Goal: Information Seeking & Learning: Understand process/instructions

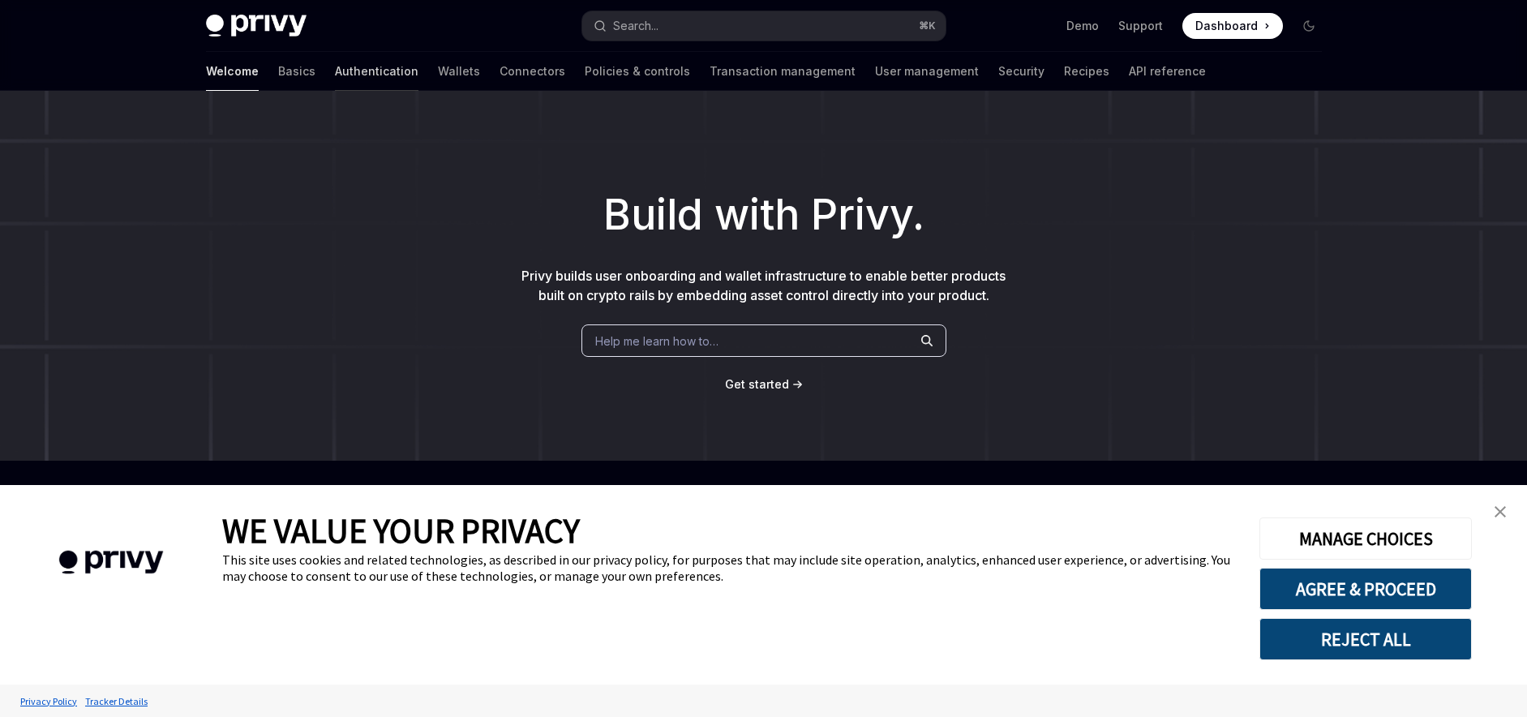
click at [335, 79] on link "Authentication" at bounding box center [377, 71] width 84 height 39
type textarea "*"
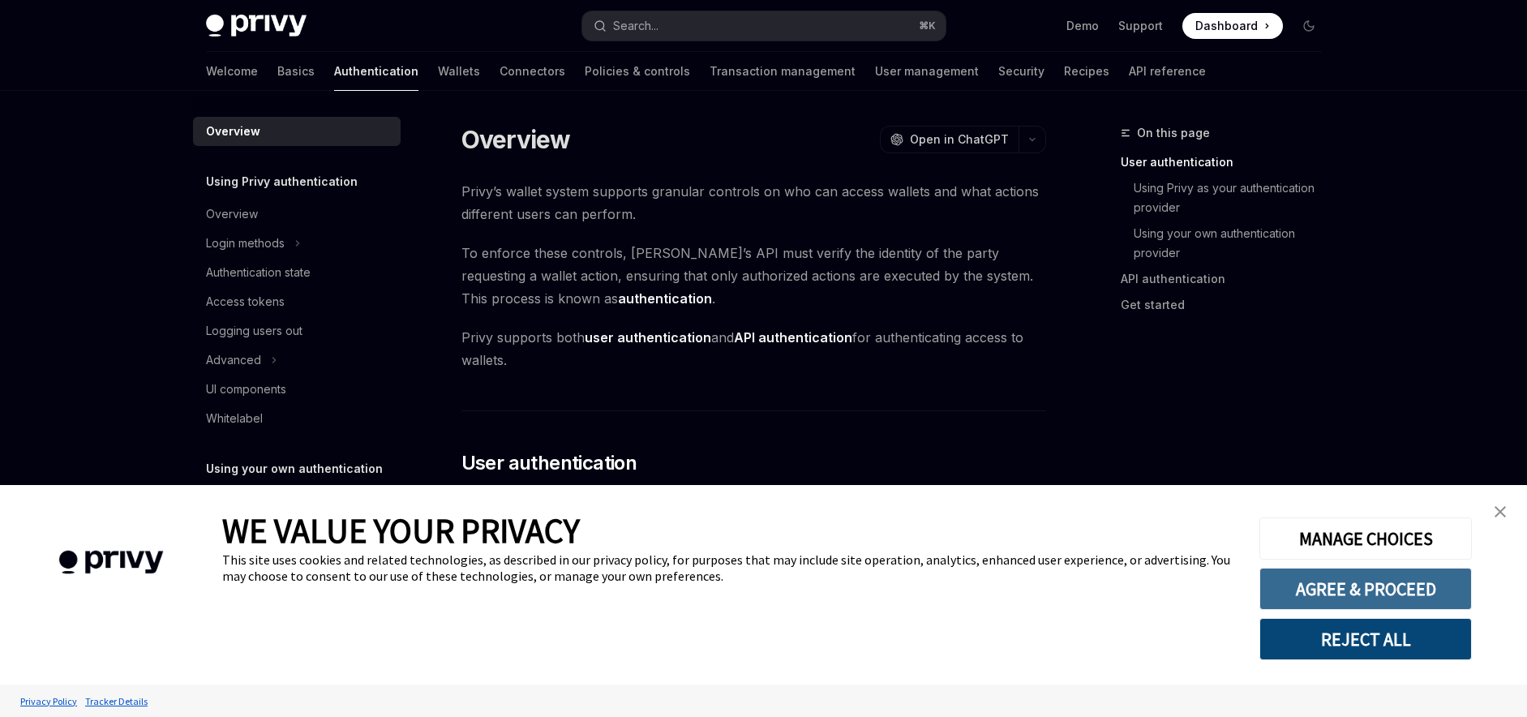
click at [1340, 588] on button "AGREE & PROCEED" at bounding box center [1366, 589] width 212 height 42
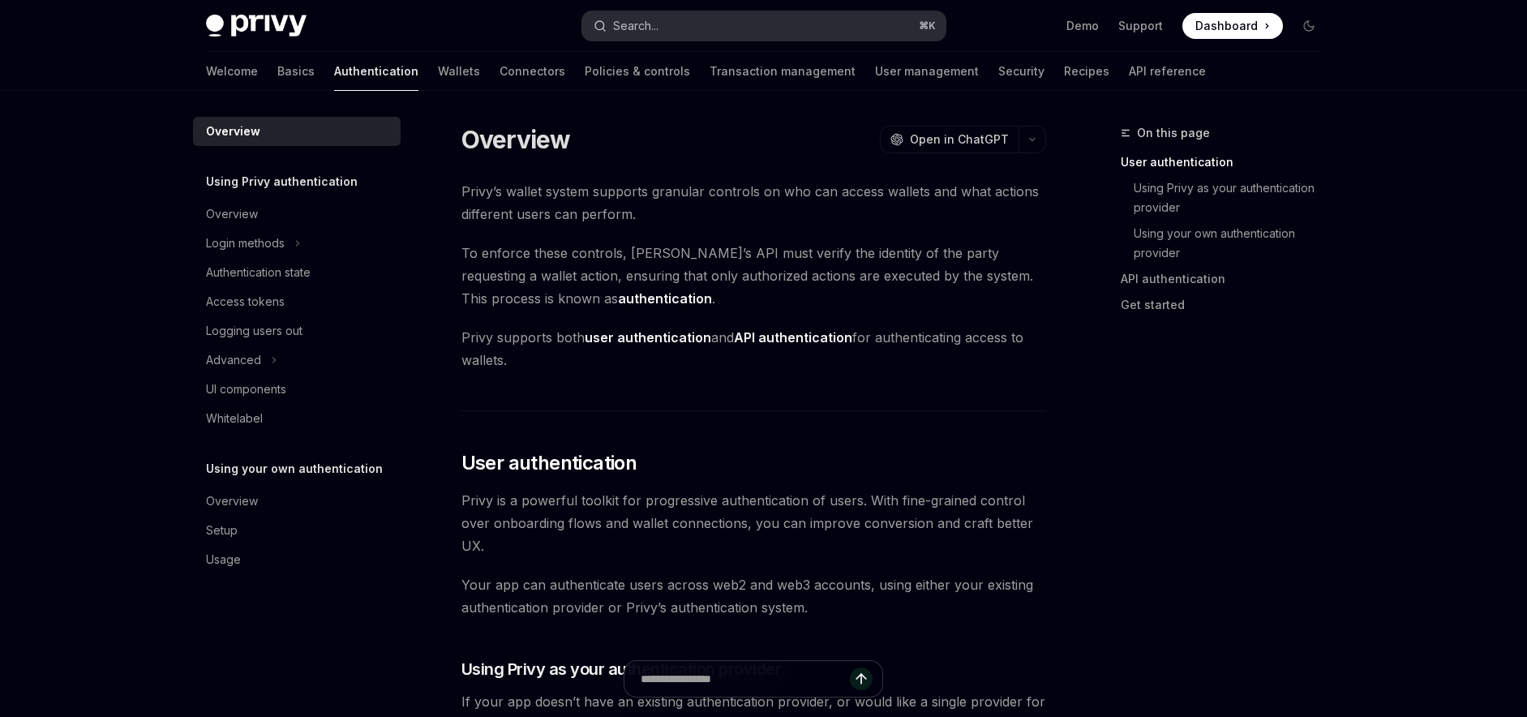
click at [675, 19] on button "Search... ⌘ K" at bounding box center [763, 25] width 363 height 29
click at [706, 33] on button "Search... ⌘ K" at bounding box center [763, 25] width 363 height 29
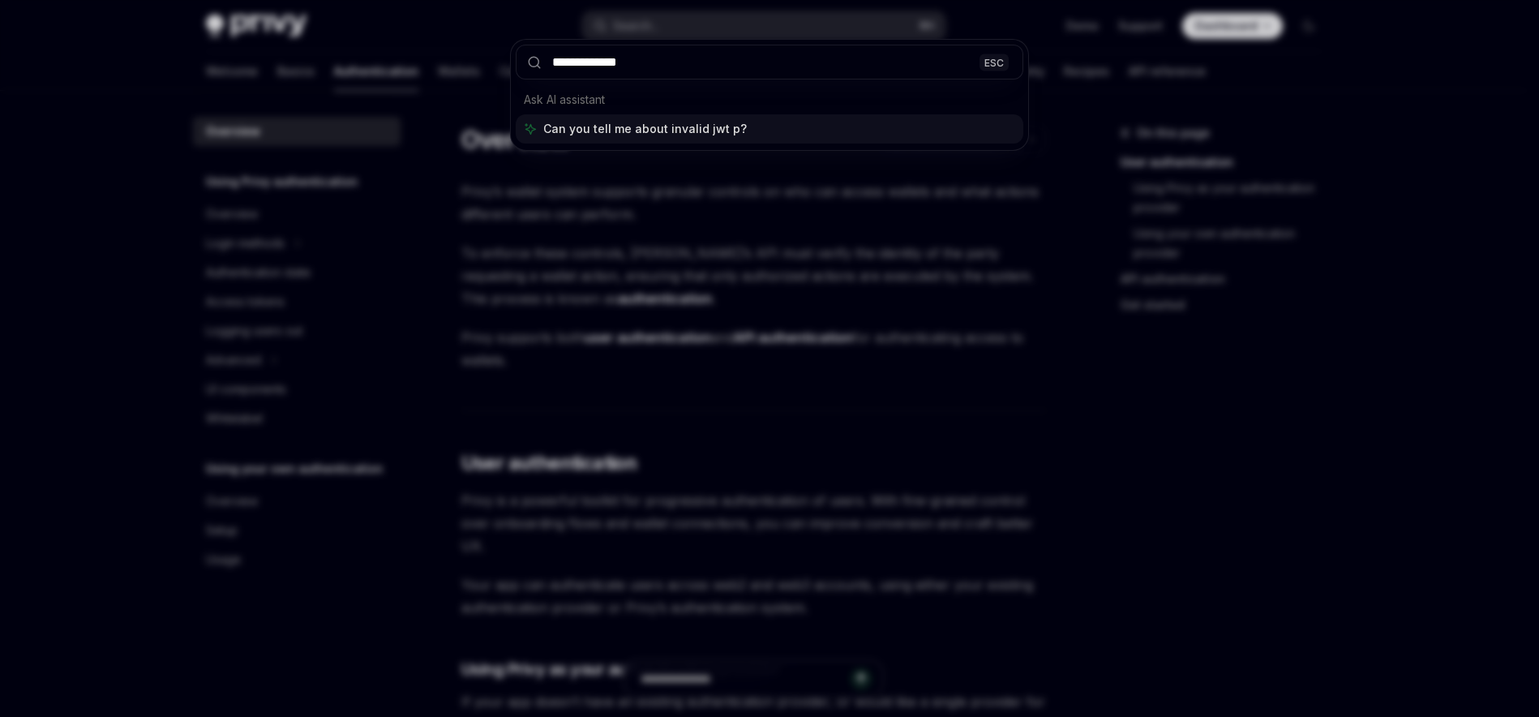
type input "**********"
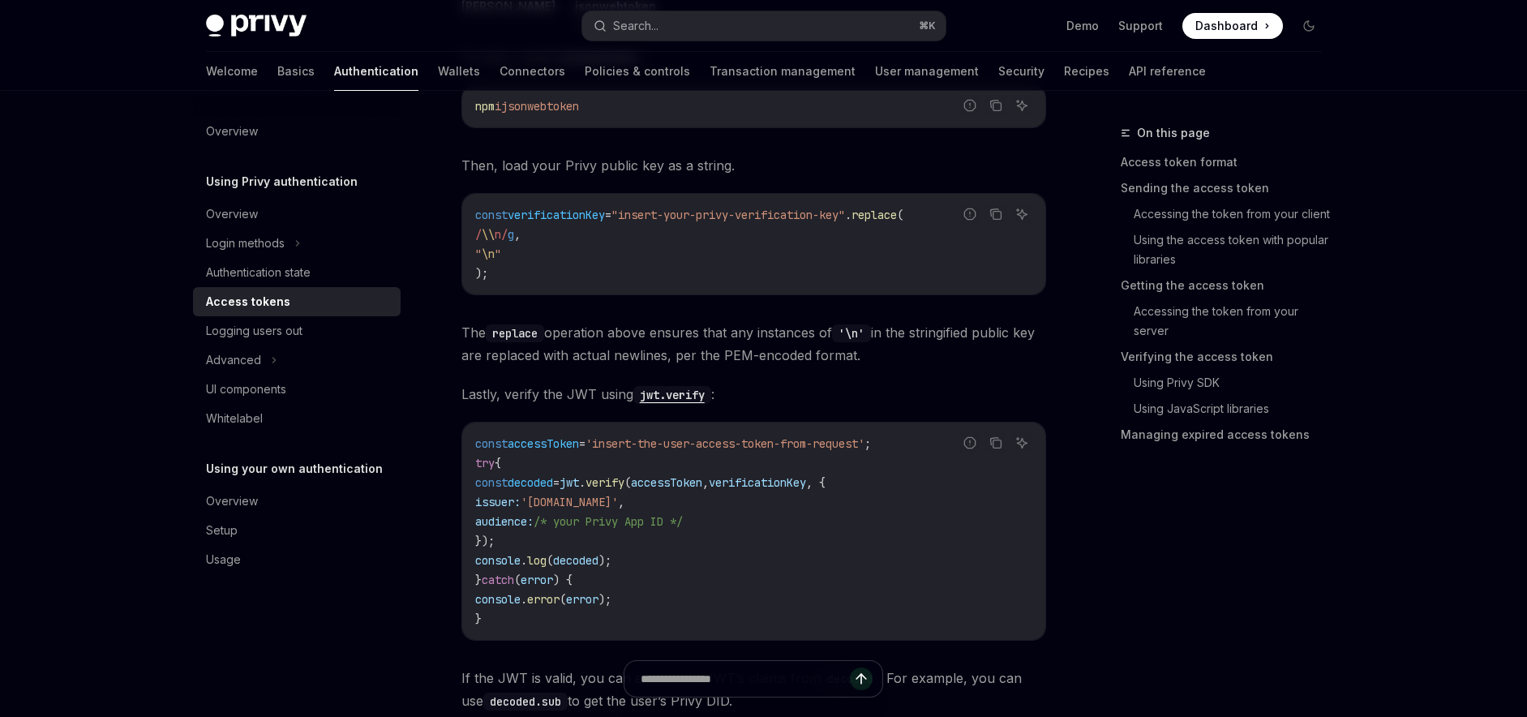
type textarea "*"
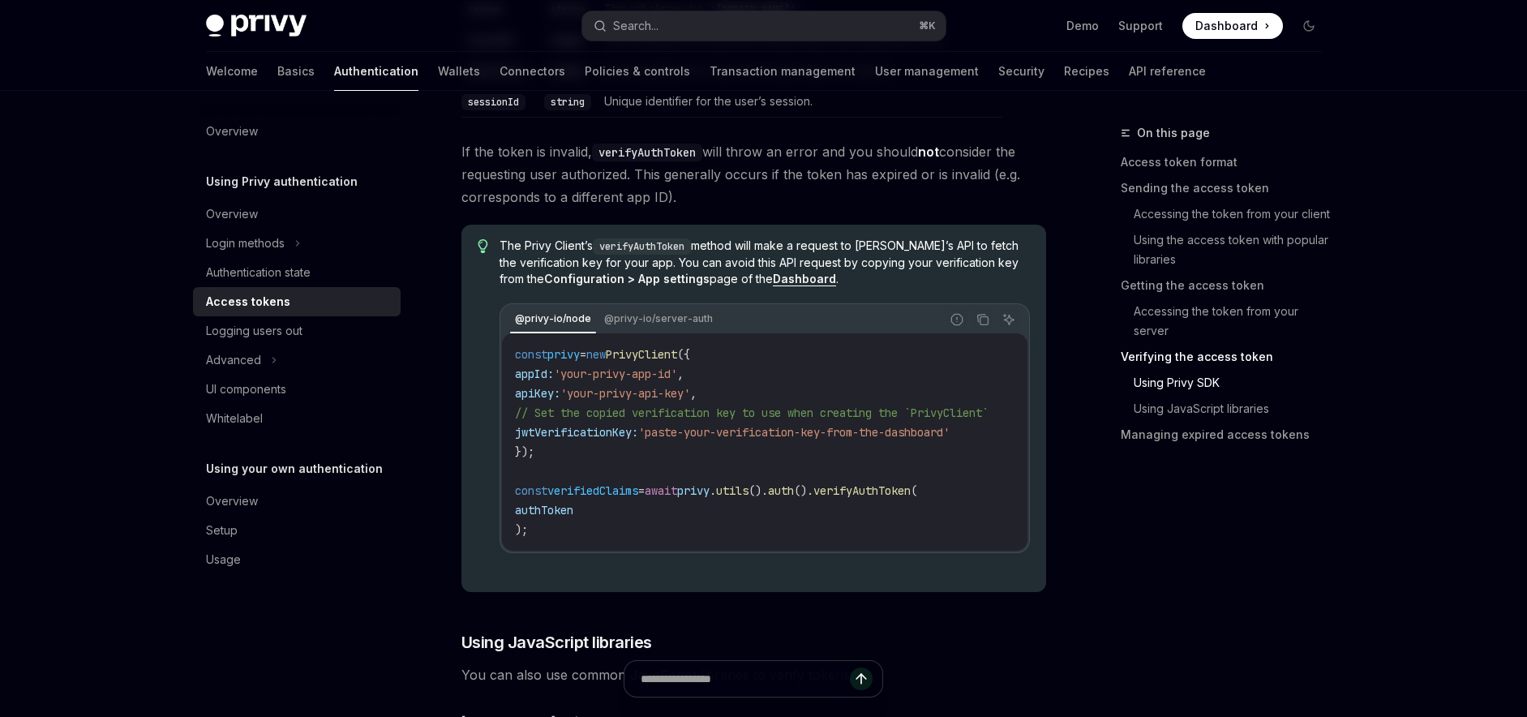
scroll to position [3067, 0]
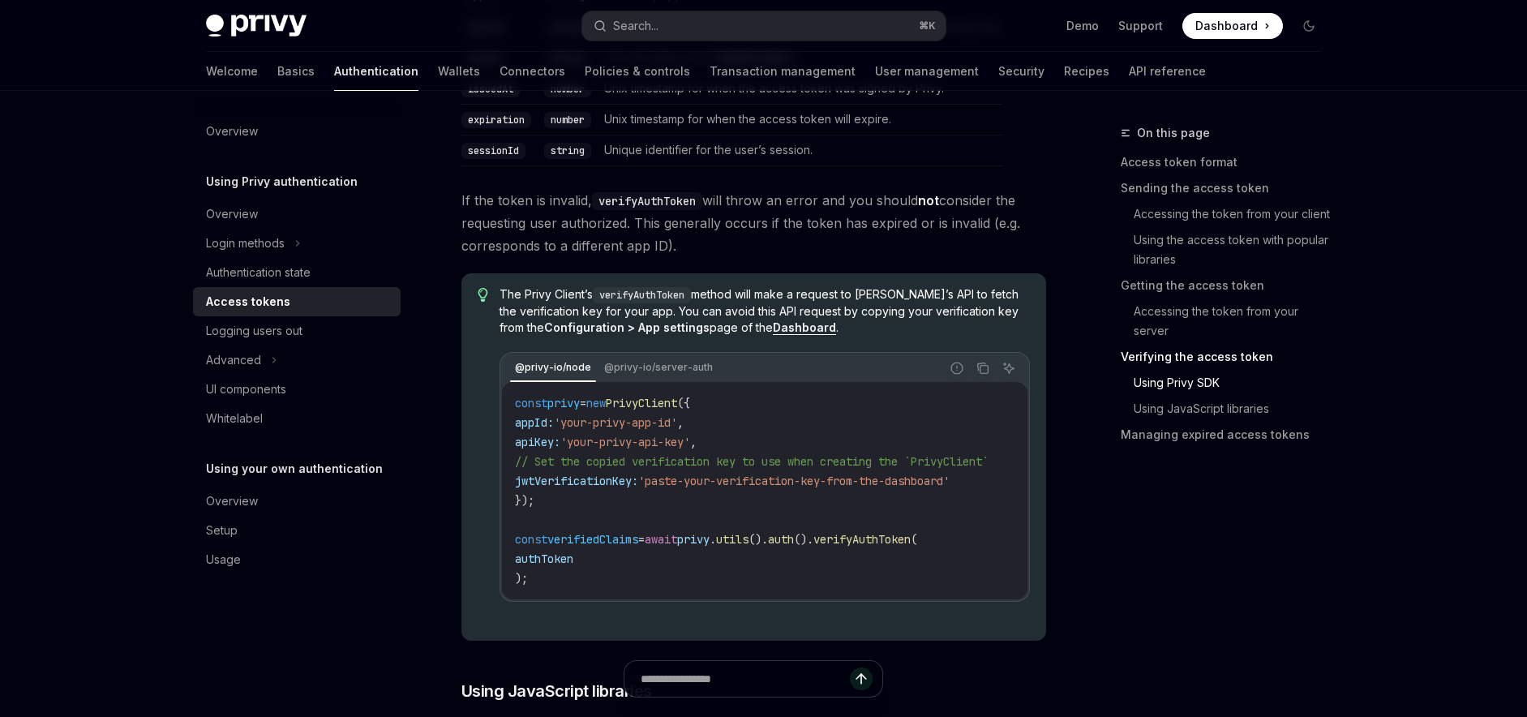
click at [736, 488] on span "'paste-your-verification-key-from-the-dashboard'" at bounding box center [793, 481] width 311 height 15
click at [733, 537] on code "const privy = new PrivyClient ({ appId: 'your-privy-app-id' , apiKey: 'your-pri…" at bounding box center [771, 490] width 513 height 195
click at [732, 553] on code "const privy = new PrivyClient ({ appId: 'your-privy-app-id' , apiKey: 'your-pri…" at bounding box center [771, 490] width 513 height 195
drag, startPoint x: 731, startPoint y: 552, endPoint x: 735, endPoint y: 542, distance: 11.3
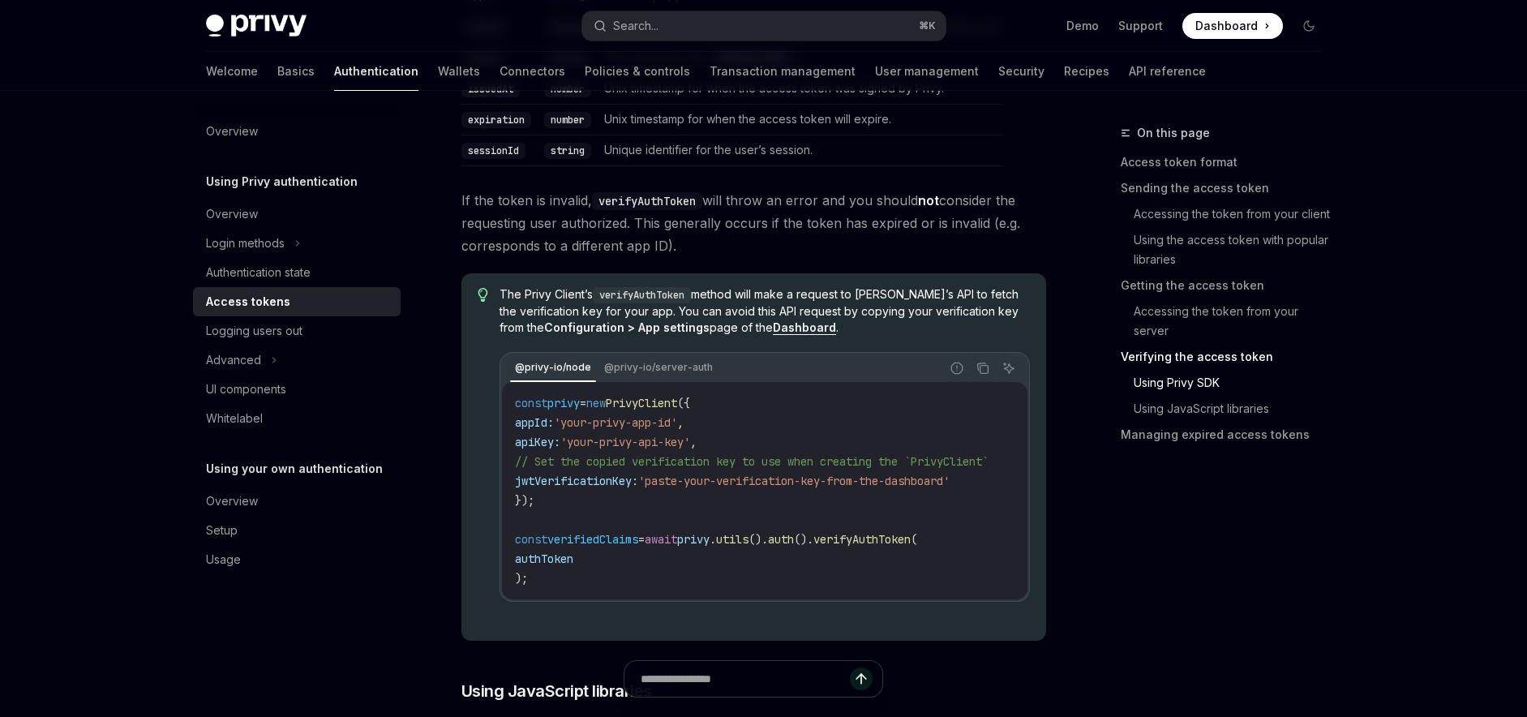
click at [710, 547] on span "privy" at bounding box center [693, 539] width 32 height 15
drag, startPoint x: 735, startPoint y: 542, endPoint x: 702, endPoint y: 496, distance: 56.3
click at [733, 534] on code "const privy = new PrivyClient ({ appId: 'your-privy-app-id' , apiKey: 'your-pri…" at bounding box center [771, 490] width 513 height 195
click at [661, 462] on span "// Set the copied verification key to use when creating the `PrivyClient`" at bounding box center [752, 461] width 474 height 15
click at [663, 462] on span "// Set the copied verification key to use when creating the `PrivyClient`" at bounding box center [752, 461] width 474 height 15
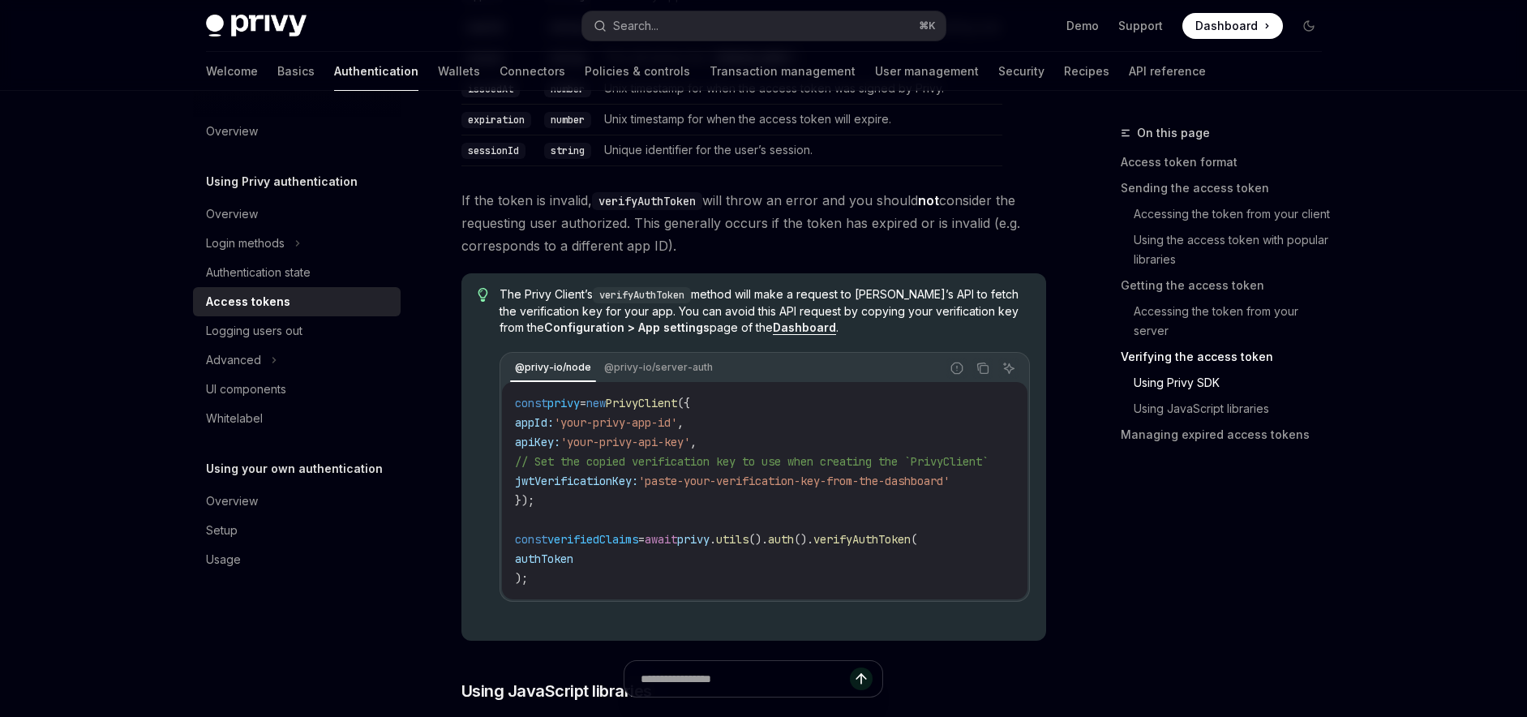
click at [623, 447] on span "'your-privy-api-key'" at bounding box center [625, 442] width 130 height 15
click at [602, 449] on span "'your-privy-api-key'" at bounding box center [625, 442] width 130 height 15
click at [666, 430] on span "'your-privy-app-id'" at bounding box center [615, 422] width 123 height 15
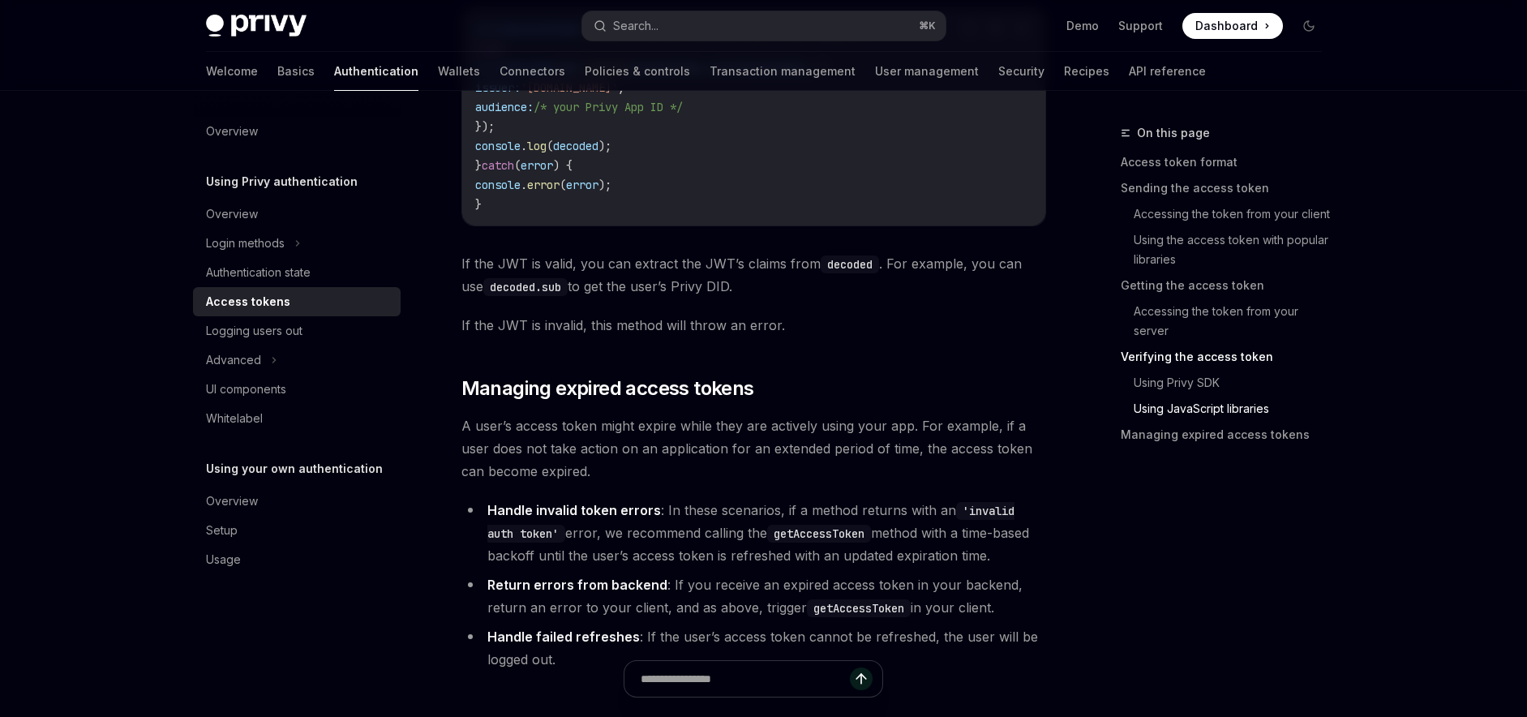
scroll to position [4333, 0]
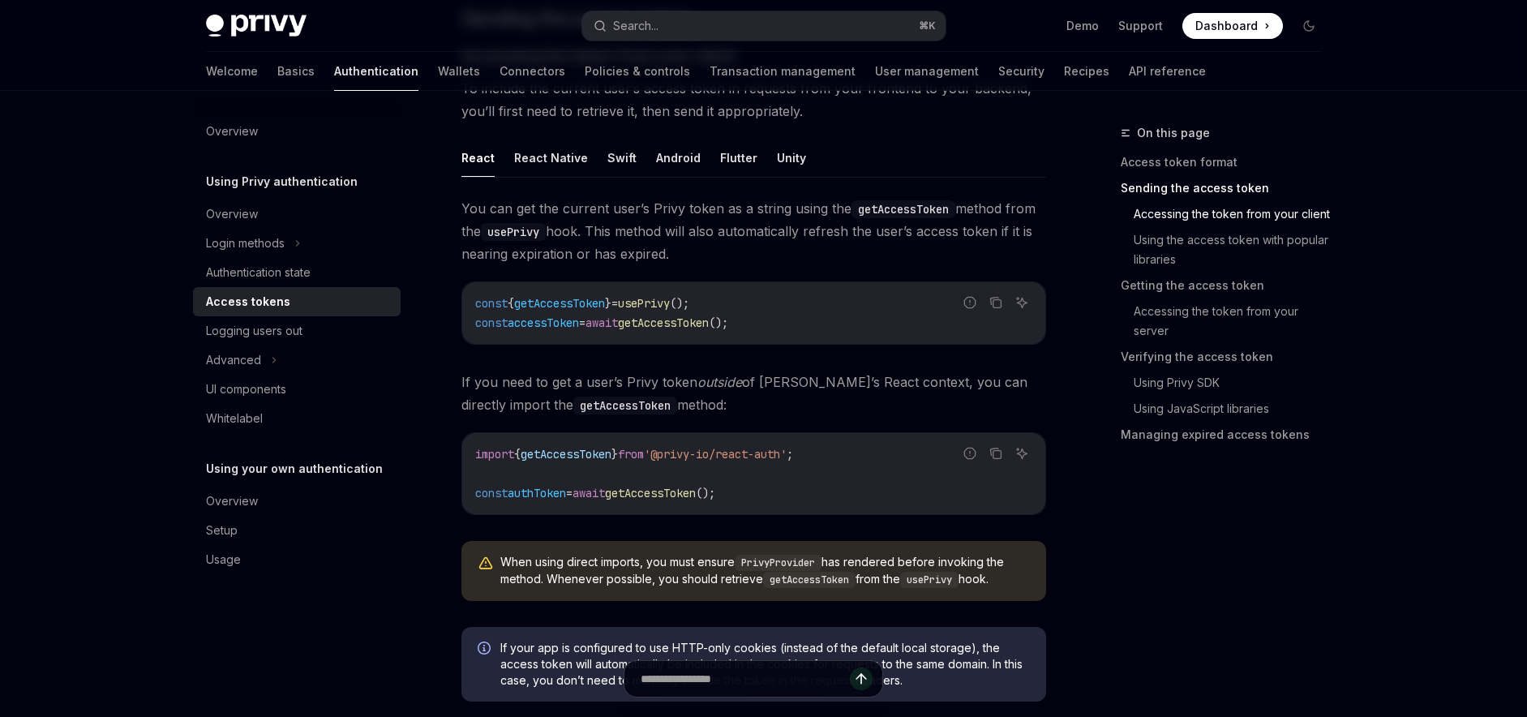
scroll to position [836, 0]
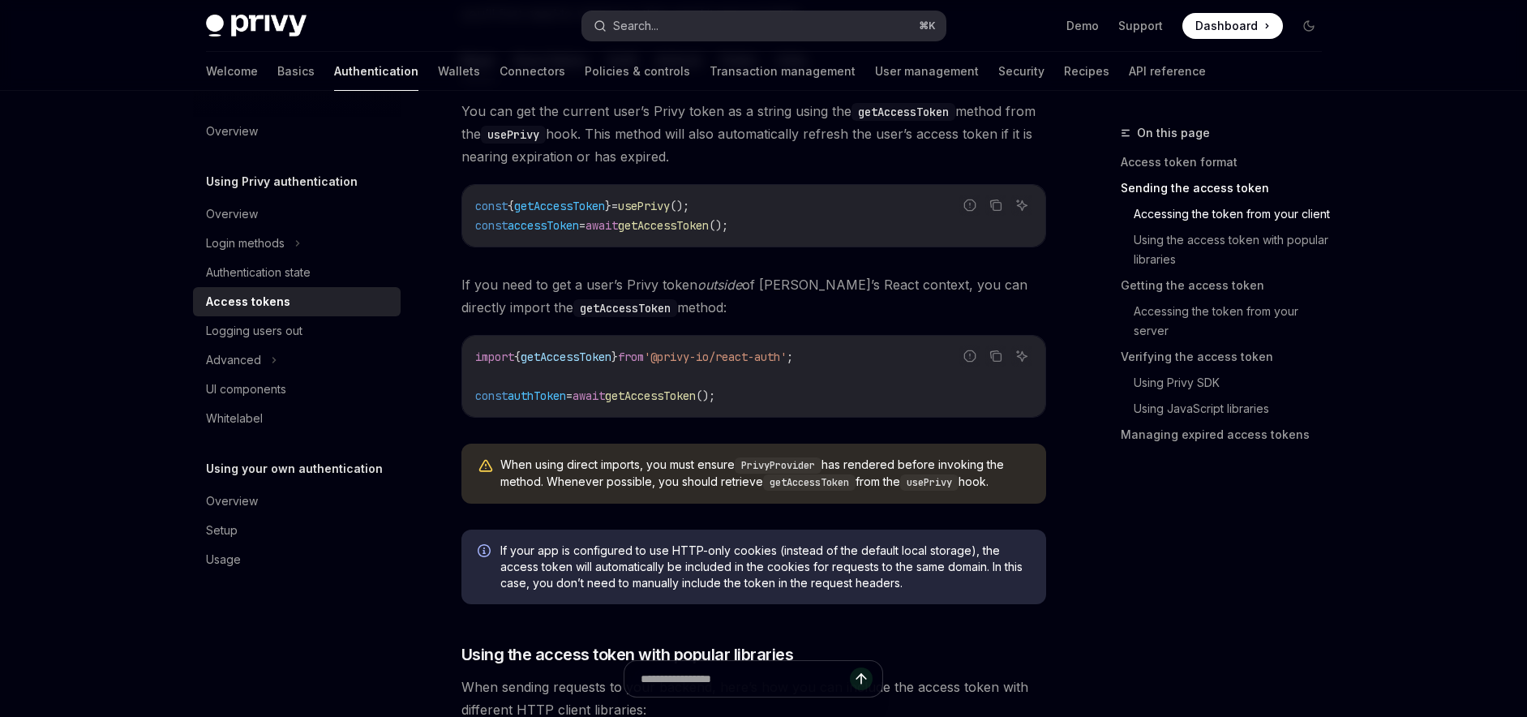
click at [775, 36] on button "Search... ⌘ K" at bounding box center [763, 25] width 363 height 29
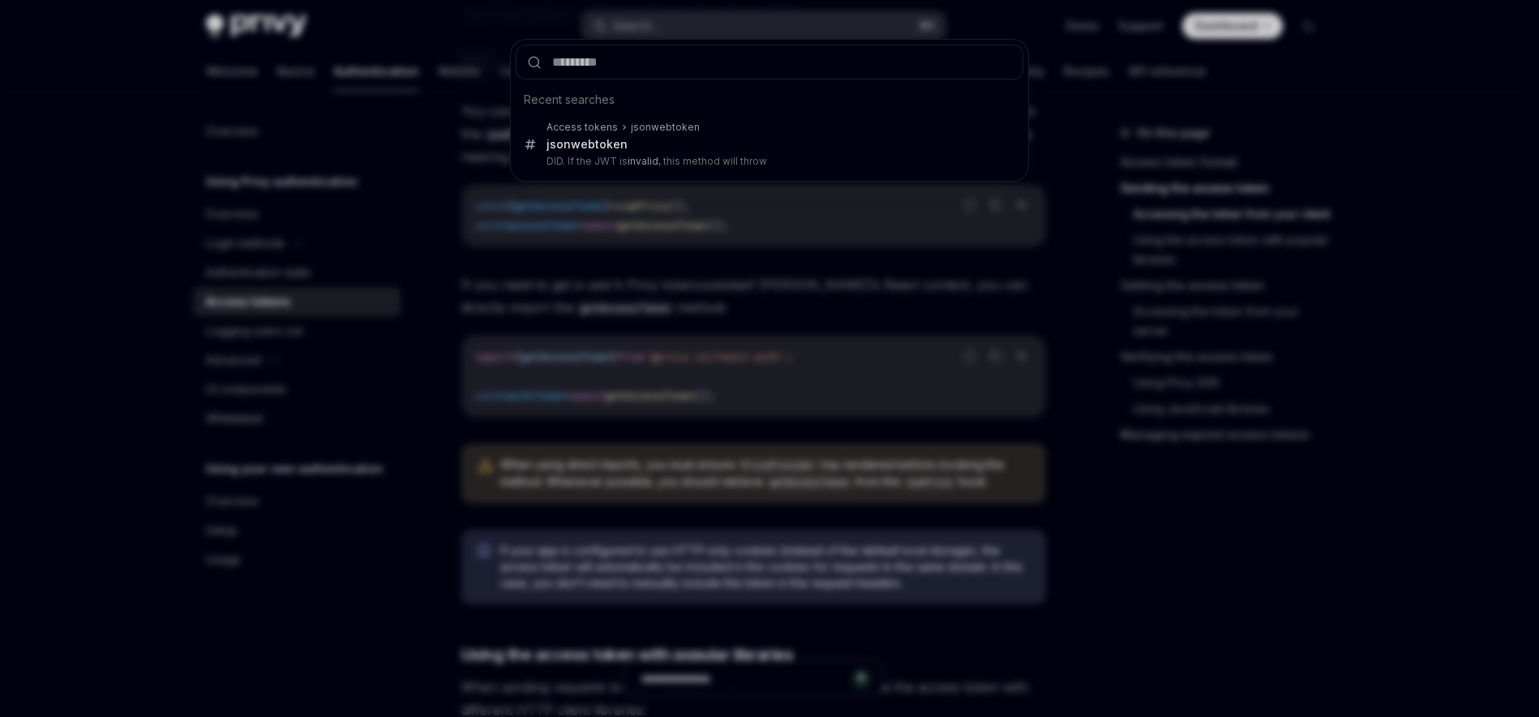
type input "**********"
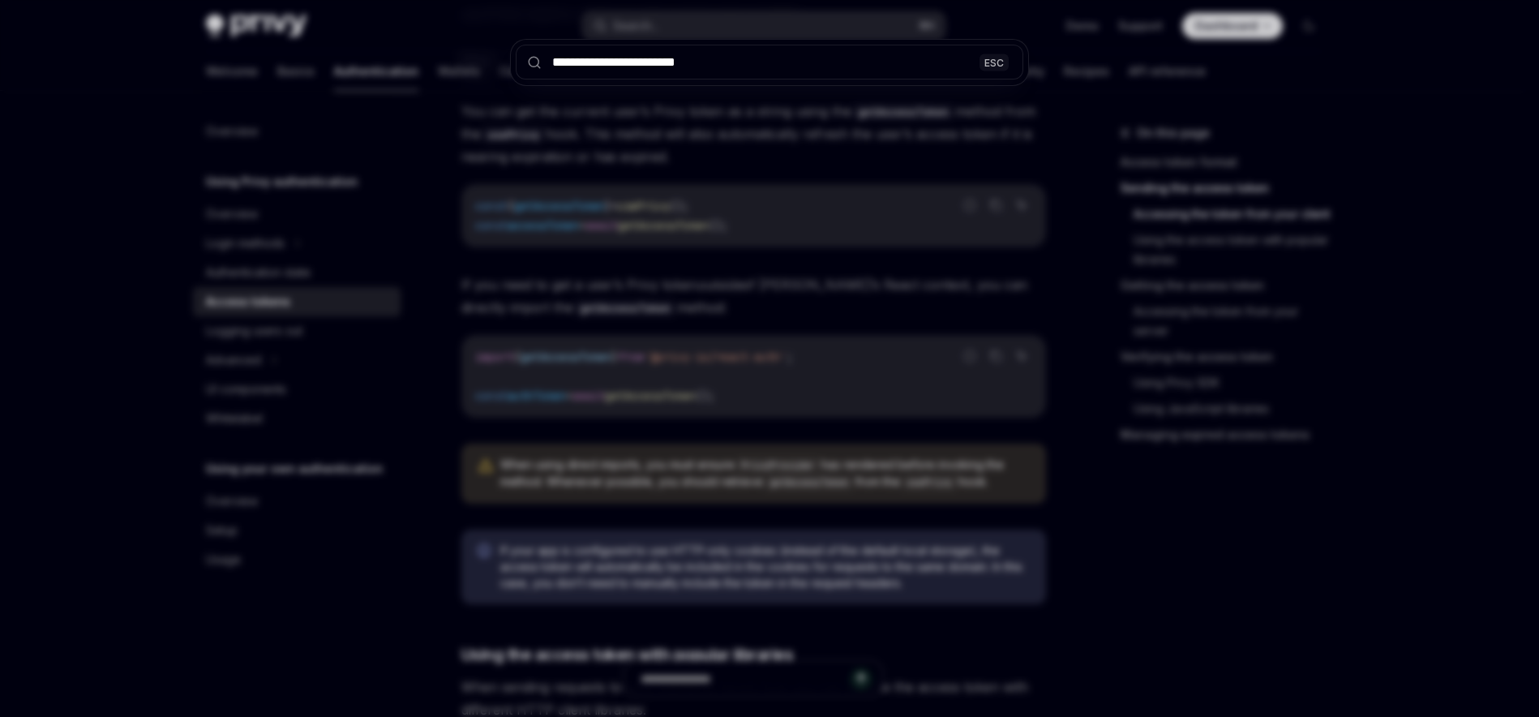
click at [667, 71] on input "**********" at bounding box center [770, 62] width 508 height 35
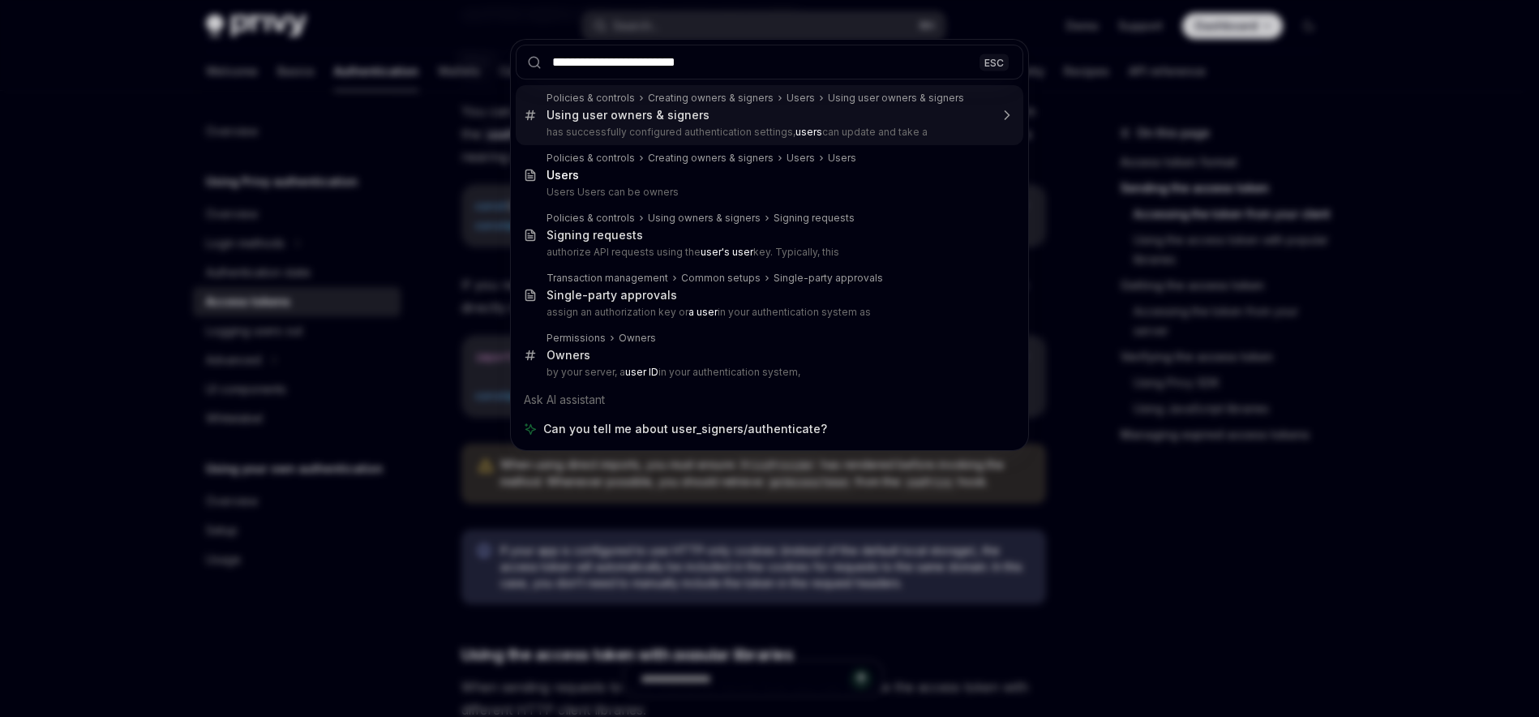
click at [667, 71] on input "**********" at bounding box center [770, 62] width 508 height 35
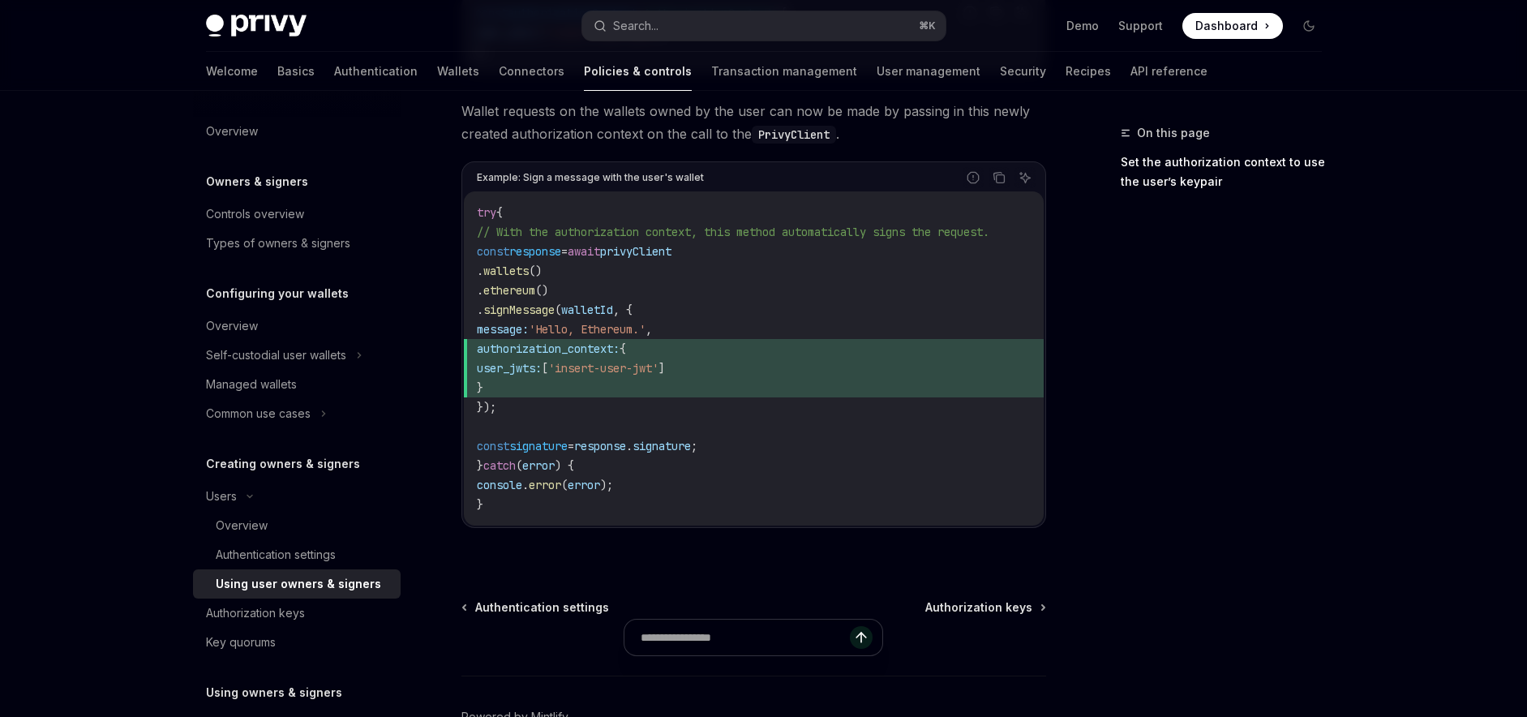
scroll to position [920, 0]
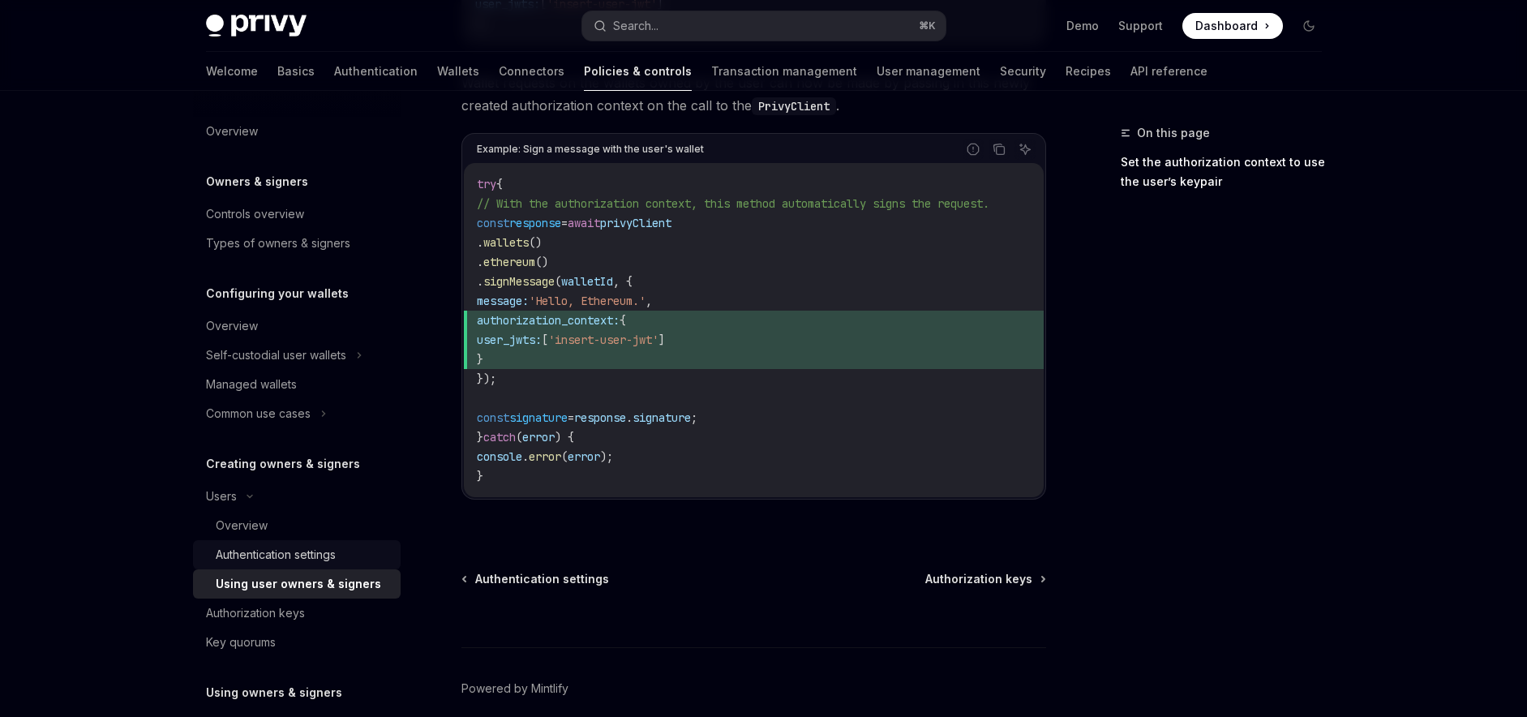
click at [303, 549] on div "Authentication settings" at bounding box center [276, 554] width 120 height 19
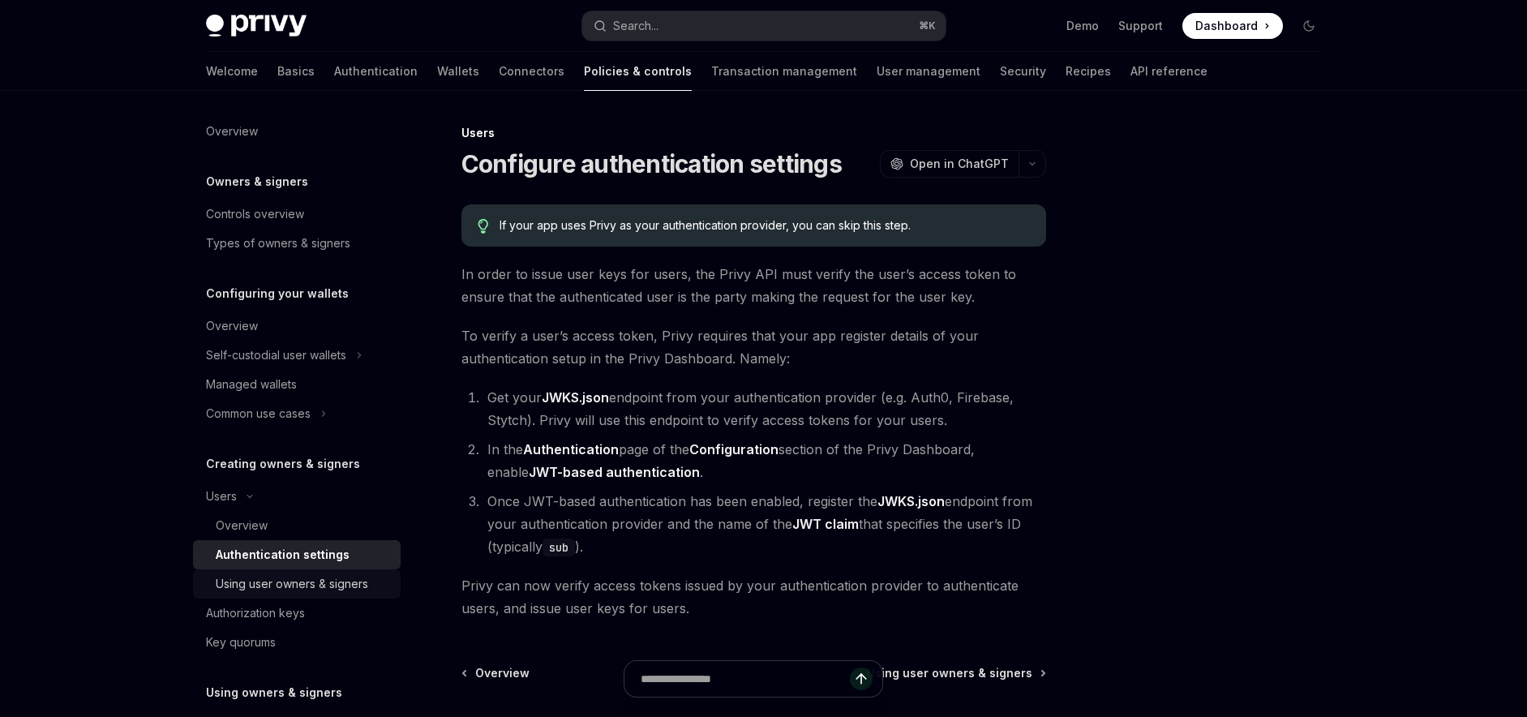
click at [292, 592] on div "Using user owners & signers" at bounding box center [292, 583] width 152 height 19
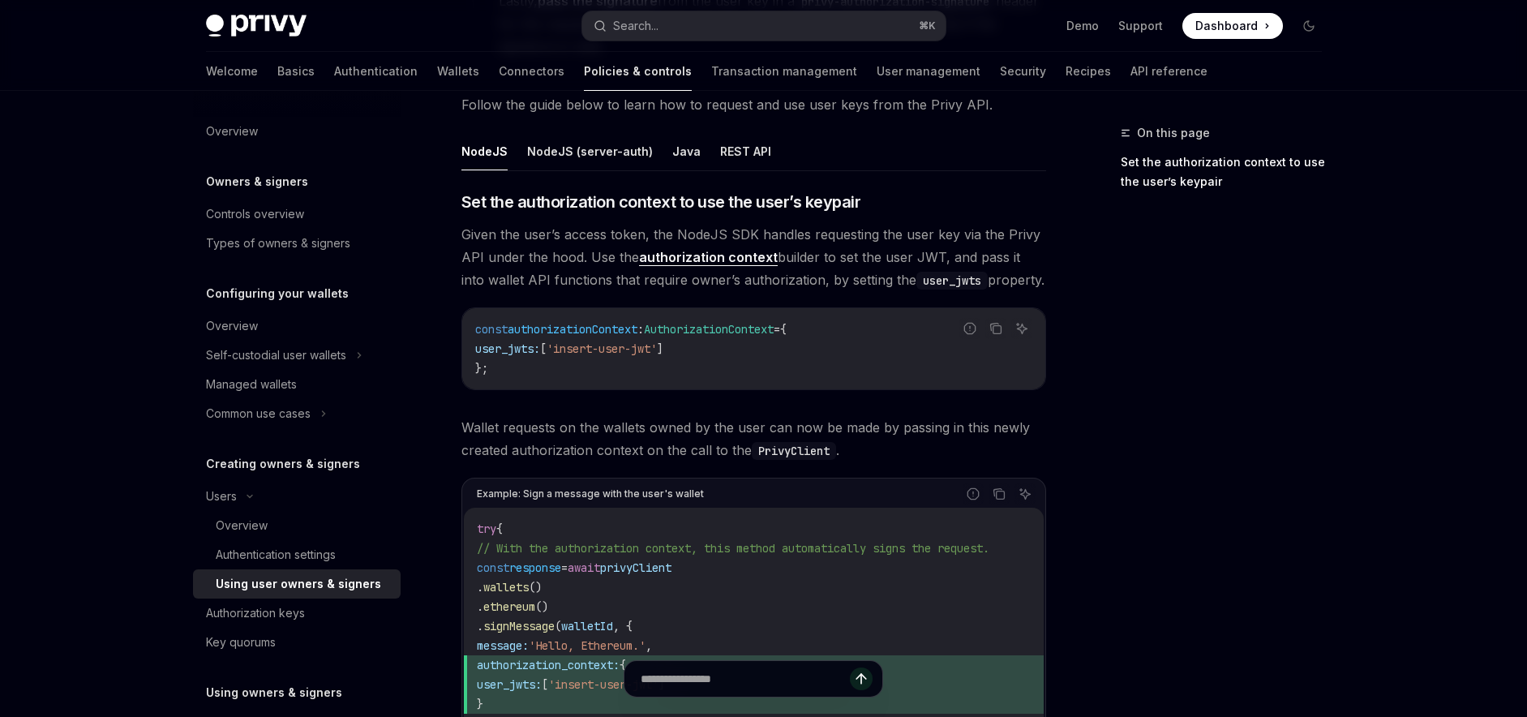
scroll to position [565, 0]
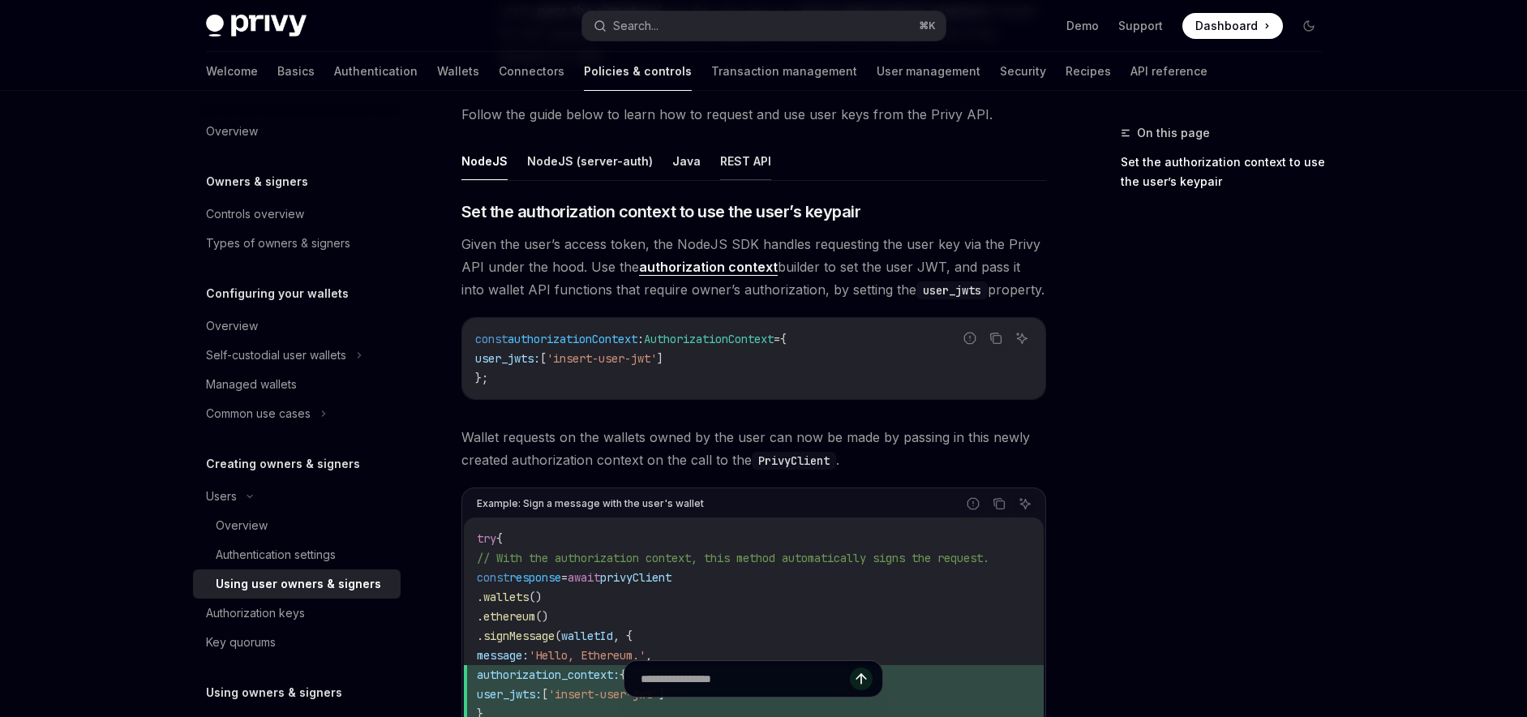
click at [736, 157] on button "REST API" at bounding box center [745, 161] width 51 height 38
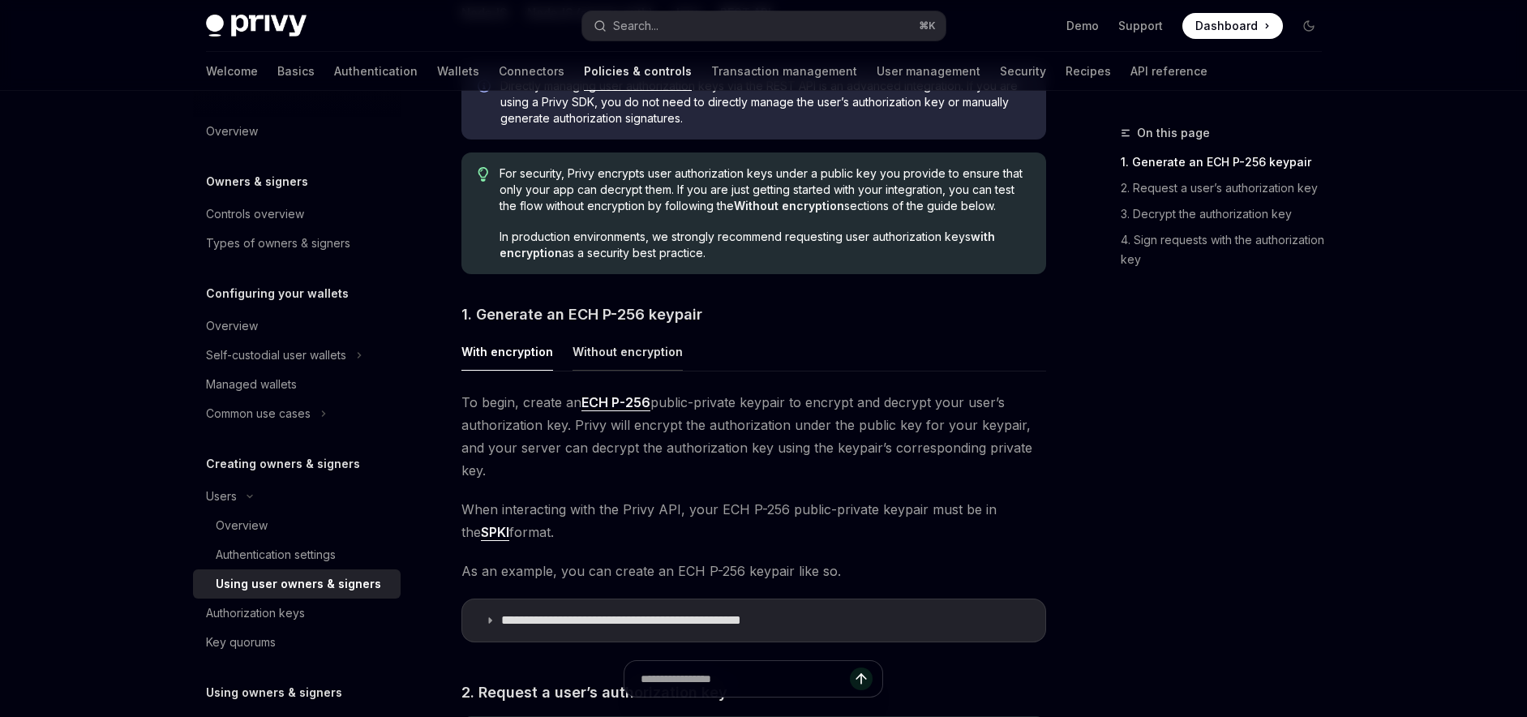
scroll to position [380, 0]
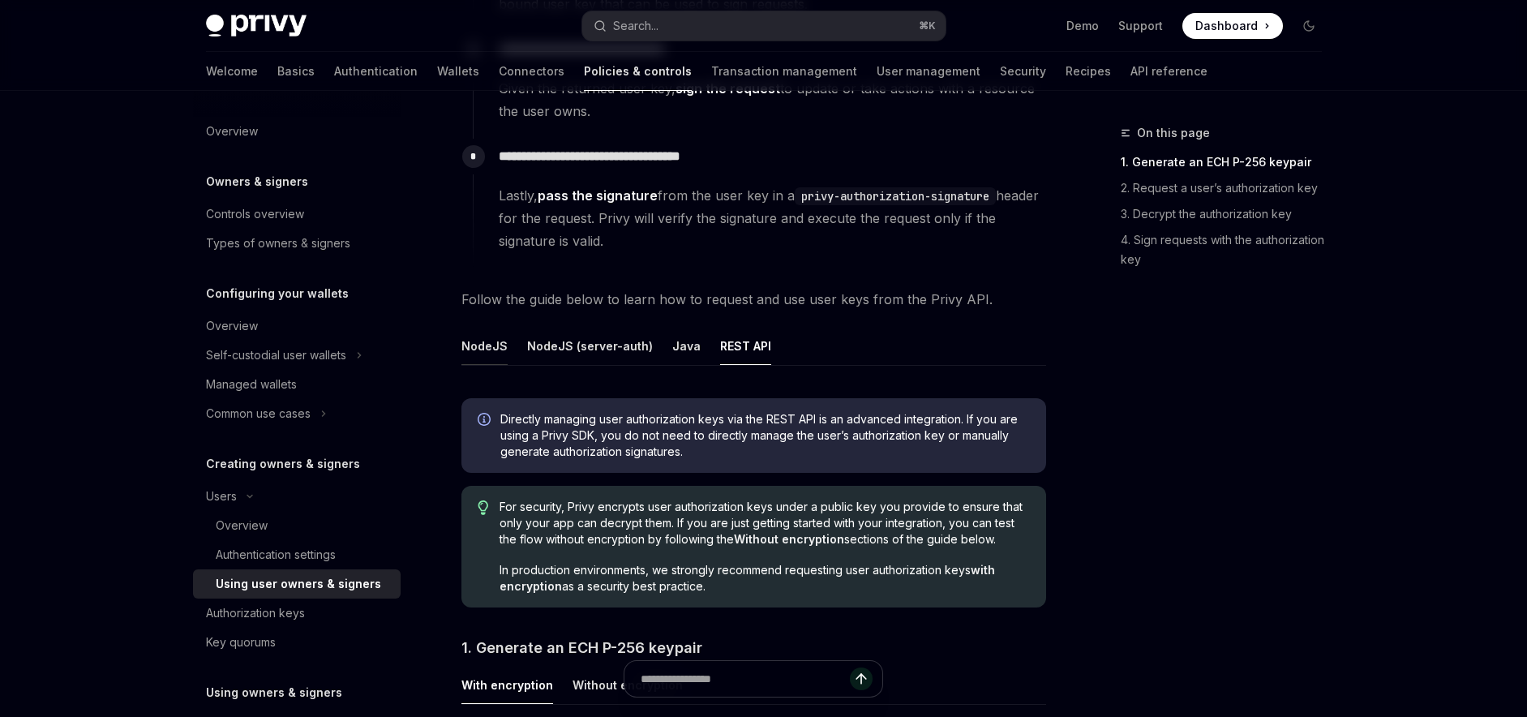
click at [483, 353] on button "NodeJS" at bounding box center [484, 346] width 46 height 38
type textarea "*"
